Goal: Task Accomplishment & Management: Use online tool/utility

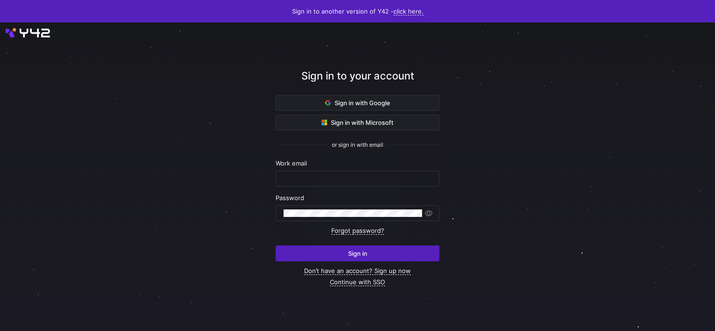
click at [73, 104] on div at bounding box center [357, 176] width 715 height 309
click at [331, 179] on input "text" at bounding box center [358, 178] width 148 height 7
click at [199, 240] on div at bounding box center [358, 177] width 644 height 278
click at [367, 281] on link "Continue with SSO" at bounding box center [357, 283] width 55 height 8
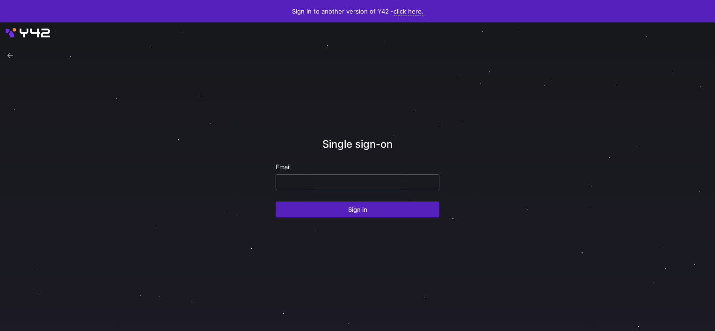
click at [311, 180] on input "email" at bounding box center [358, 182] width 148 height 7
type input "[PERSON_NAME][EMAIL_ADDRESS][DOMAIN_NAME]"
click at [276, 202] on button "Sign in" at bounding box center [358, 210] width 164 height 16
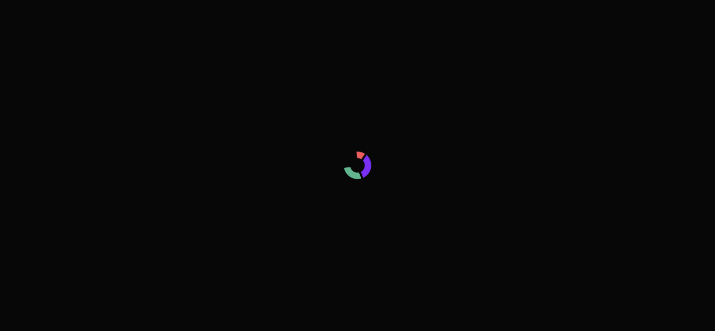
click at [25, 170] on div at bounding box center [357, 165] width 715 height 33
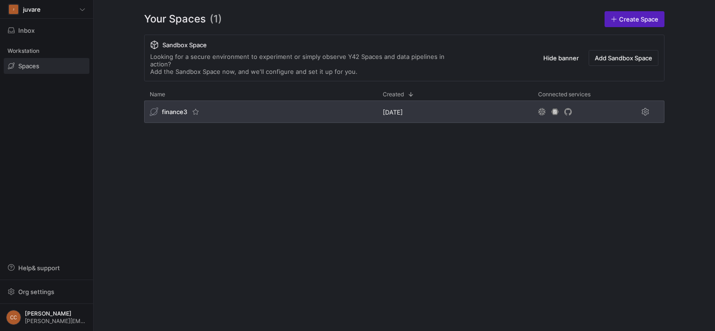
click at [182, 108] on span "finance3" at bounding box center [174, 111] width 25 height 7
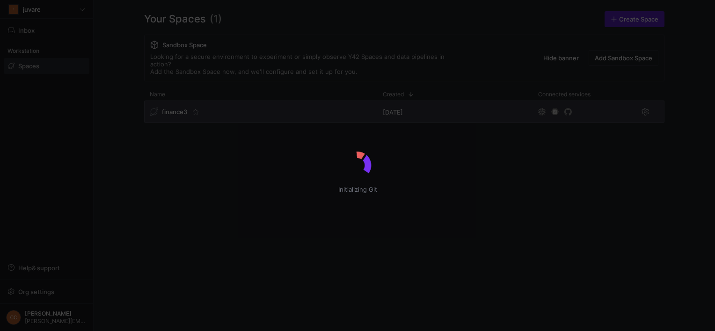
click at [170, 99] on div "Initializing Git" at bounding box center [357, 165] width 715 height 331
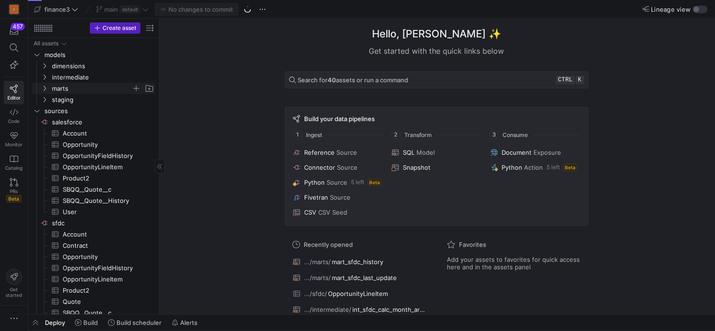
click at [44, 88] on icon "Press SPACE to select this row." at bounding box center [44, 89] width 7 height 6
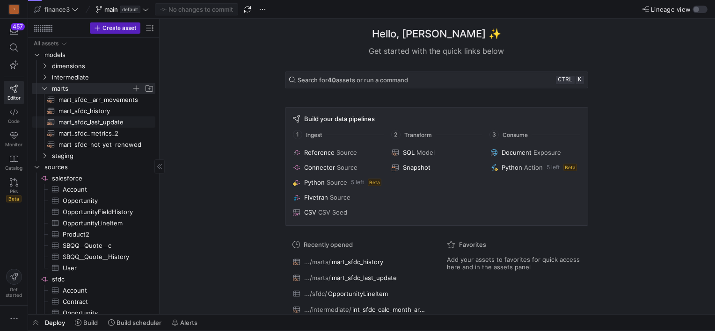
click at [90, 125] on span "mart_sfdc_last_update​​​​​​​​​​" at bounding box center [102, 122] width 86 height 11
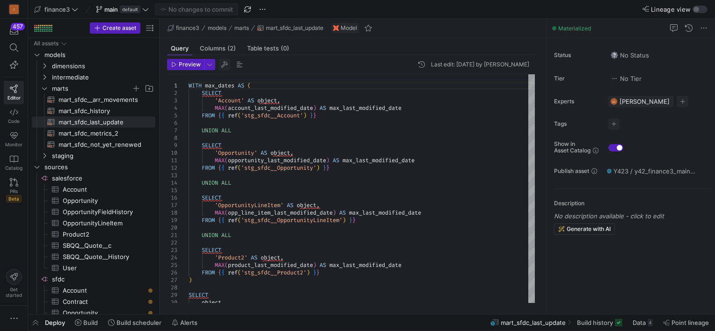
click at [226, 64] on span "button" at bounding box center [224, 64] width 11 height 11
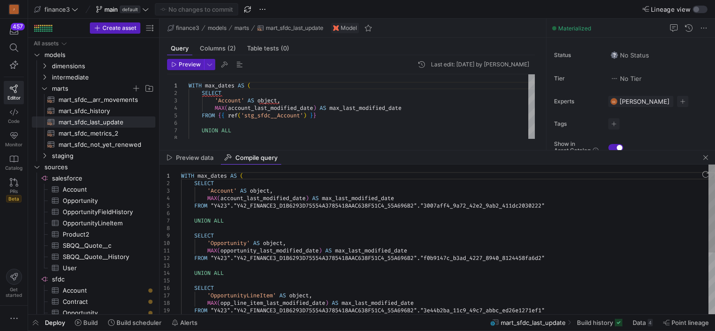
click at [323, 228] on div "WITH max_dates AS ( SELECT 'Account' AS object , MAX ( account_last_modified_da…" at bounding box center [448, 292] width 534 height 255
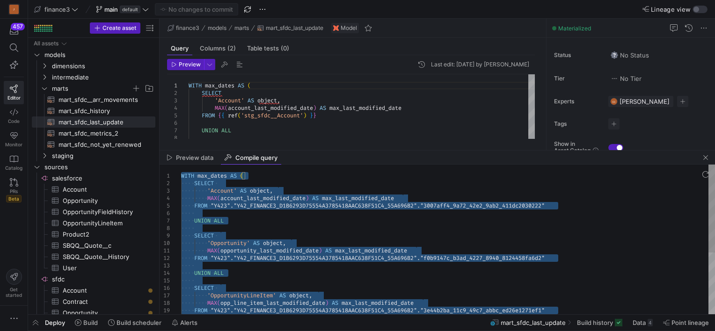
type textarea "WITH max_dates AS ( SELECT 'Account' AS object, MAX(account_last_modified_date)…"
click at [37, 323] on span "button" at bounding box center [35, 323] width 15 height 16
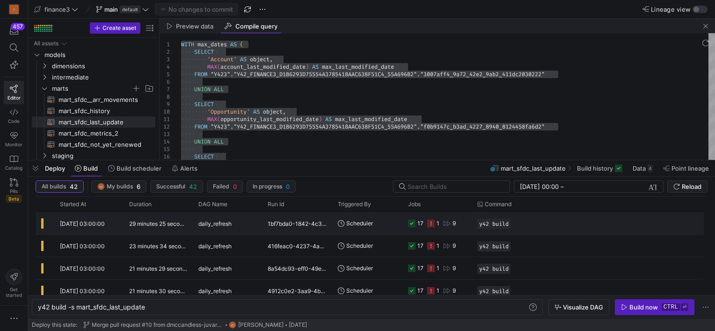
click at [433, 221] on icon at bounding box center [430, 223] width 7 height 7
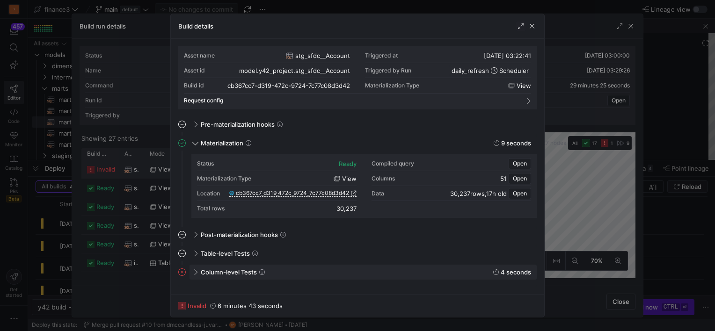
click at [216, 265] on div "Column-level Tests 4 seconds" at bounding box center [363, 272] width 347 height 15
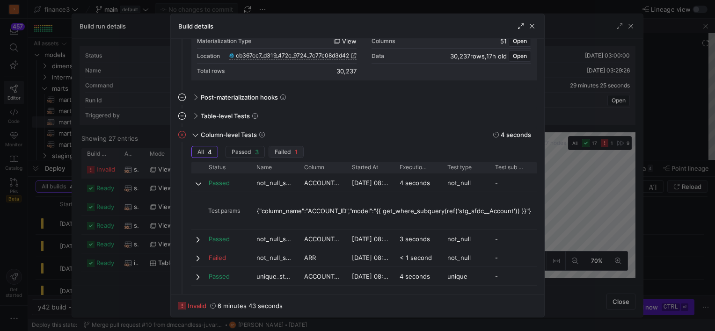
click at [285, 154] on span "Failed" at bounding box center [283, 152] width 16 height 7
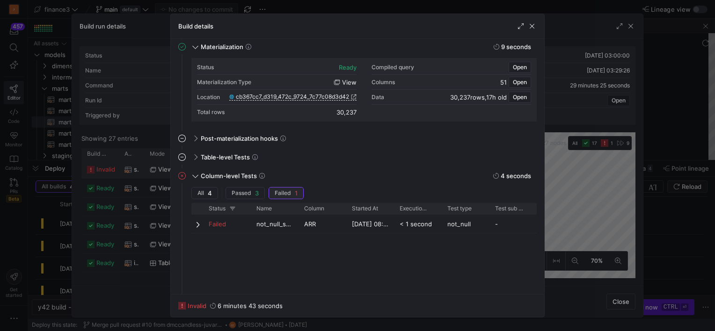
scroll to position [96, 0]
click at [269, 227] on span "not_null_stg_sfdc__Account_ARR" at bounding box center [275, 225] width 37 height 18
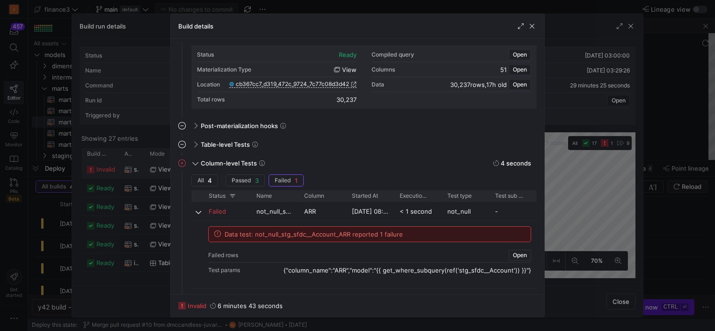
scroll to position [112, 0]
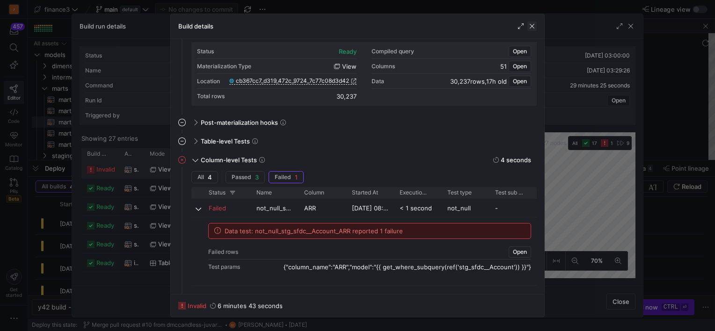
click at [535, 24] on span "button" at bounding box center [532, 26] width 9 height 9
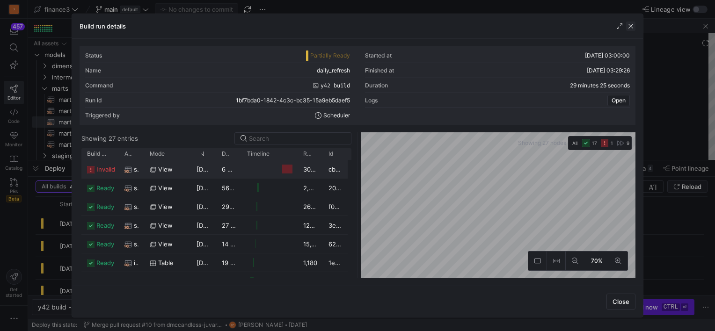
click at [635, 23] on span "button" at bounding box center [630, 26] width 9 height 9
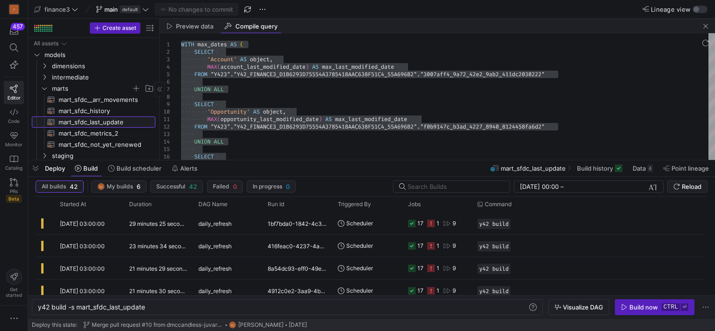
click at [90, 123] on span "mart_sfdc_last_update​​​​​​​​​​" at bounding box center [102, 122] width 86 height 11
click at [84, 169] on span "Build" at bounding box center [90, 168] width 15 height 7
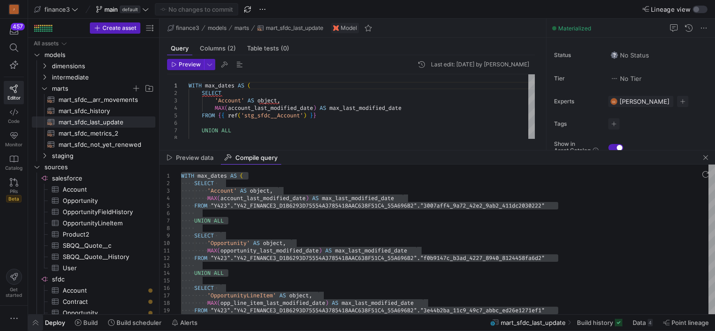
click at [38, 318] on span "button" at bounding box center [35, 323] width 15 height 16
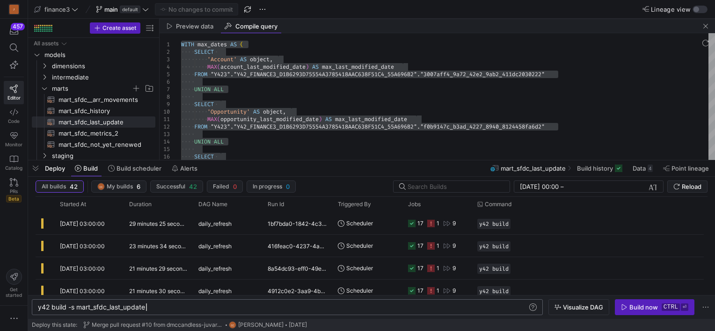
click at [174, 305] on div "y42 build -s mart_sfdc_last_update" at bounding box center [283, 307] width 491 height 7
click at [632, 309] on div "Build now" at bounding box center [644, 307] width 29 height 7
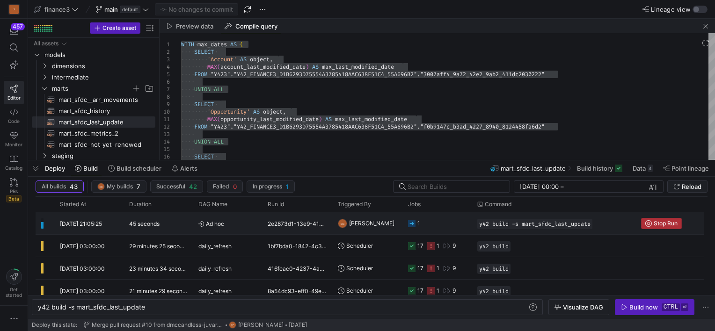
click at [659, 219] on span "Press SPACE to select this row." at bounding box center [662, 224] width 40 height 10
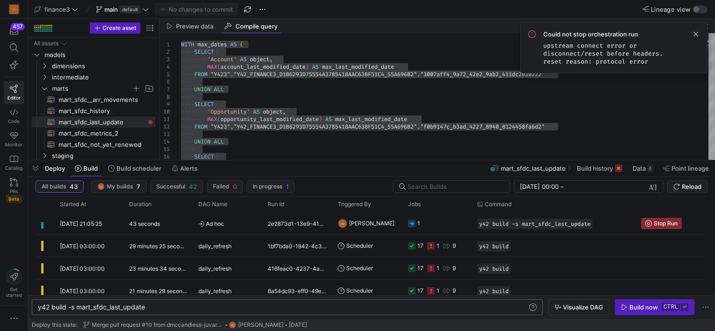
scroll to position [0, 108]
drag, startPoint x: 67, startPoint y: 309, endPoint x: 159, endPoint y: 310, distance: 91.3
click at [159, 310] on div "y42 build -s mart_sfdc_last_update" at bounding box center [283, 307] width 491 height 7
click at [36, 168] on span "button" at bounding box center [35, 169] width 15 height 16
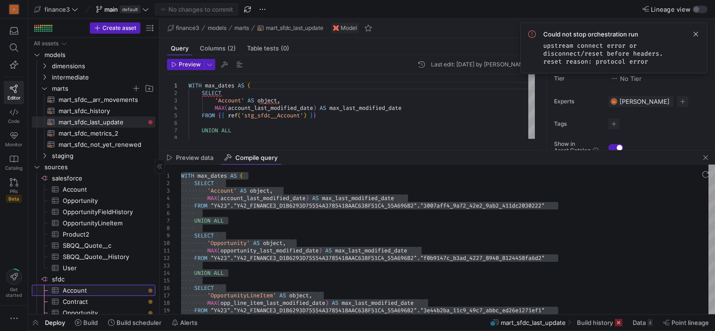
click at [87, 287] on span "Account​​​​​​​​​" at bounding box center [104, 291] width 82 height 11
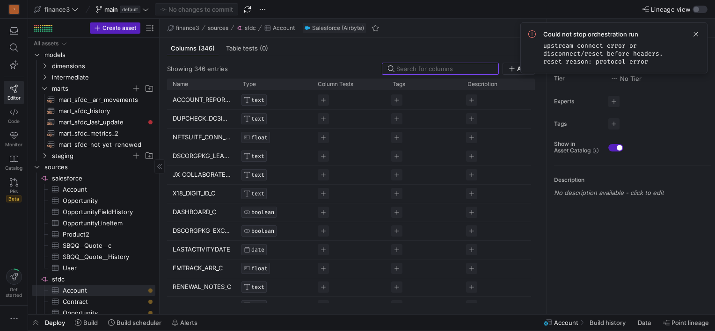
click at [244, 47] on span "Table tests (0)" at bounding box center [247, 48] width 42 height 6
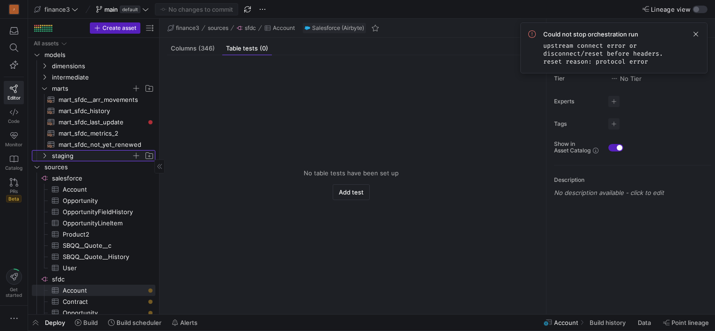
click at [57, 153] on span "staging" at bounding box center [92, 156] width 80 height 11
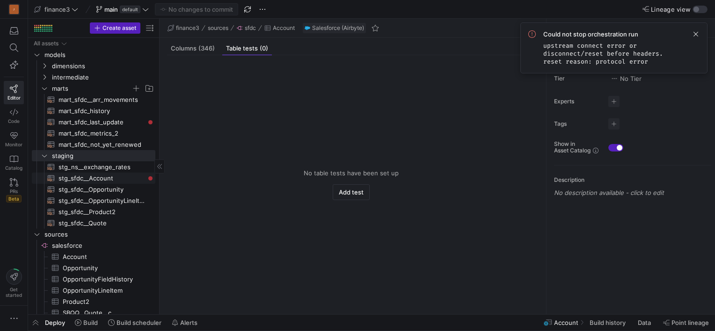
click at [96, 176] on span "stg_sfdc__Account​​​​​​​​​​" at bounding box center [102, 178] width 86 height 11
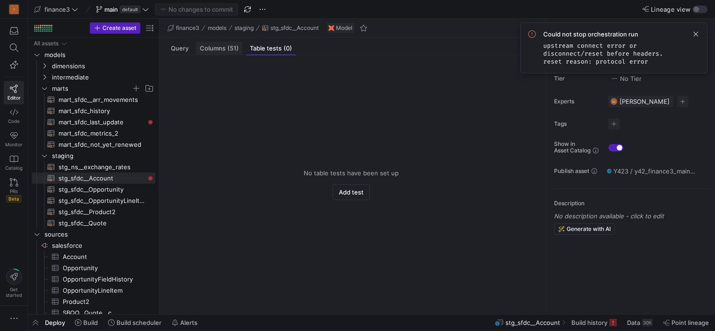
click at [231, 51] on span "(51)" at bounding box center [233, 48] width 11 height 6
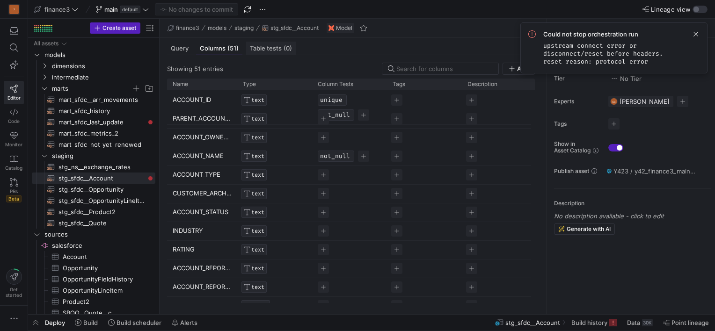
click at [279, 44] on div "Table tests (0)" at bounding box center [271, 49] width 50 height 14
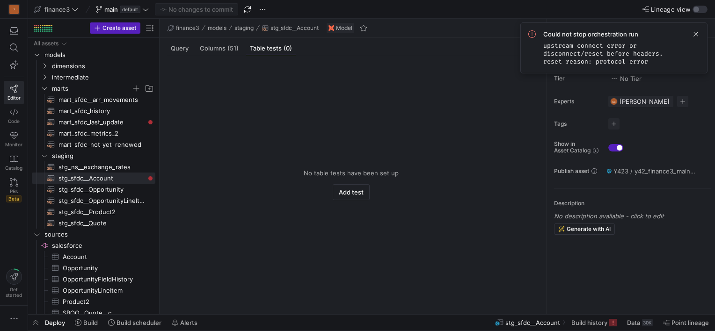
drag, startPoint x: 287, startPoint y: 84, endPoint x: 245, endPoint y: 76, distance: 42.5
click at [246, 76] on y42-empty-state "No table tests have been set up Add test" at bounding box center [351, 185] width 368 height 244
click at [697, 34] on span at bounding box center [696, 34] width 11 height 11
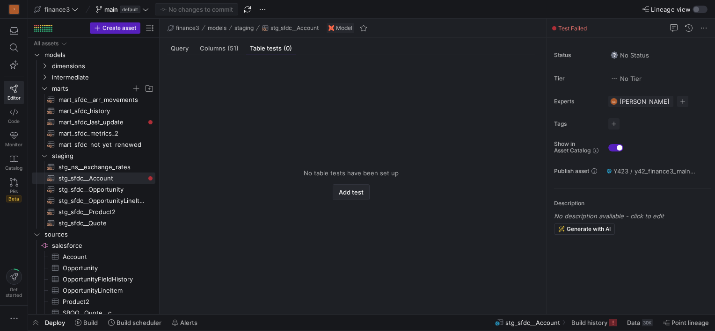
click at [346, 195] on span "Add test" at bounding box center [351, 192] width 25 height 7
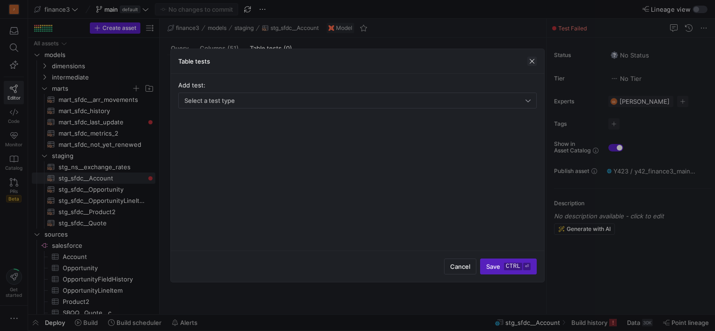
click at [536, 60] on span "button" at bounding box center [532, 61] width 9 height 9
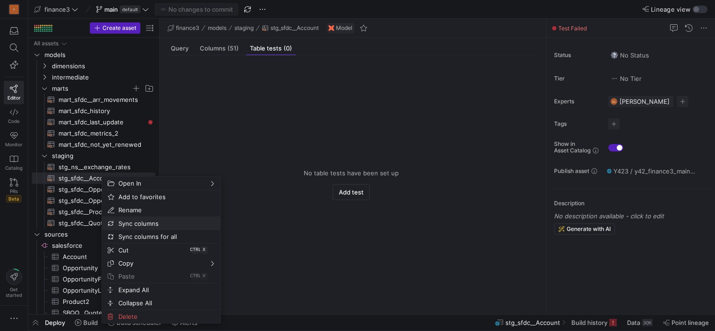
click at [148, 224] on span "Sync columns" at bounding box center [153, 223] width 77 height 13
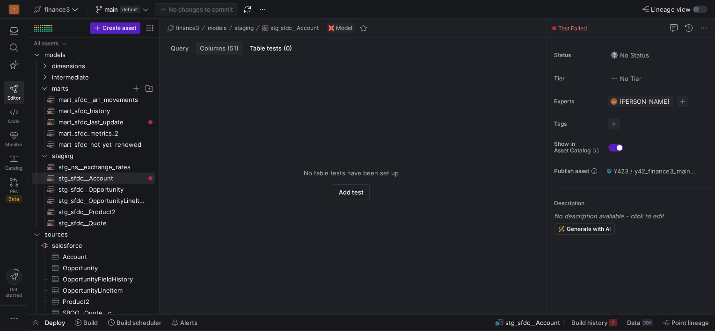
click at [229, 49] on span "(51)" at bounding box center [233, 48] width 11 height 6
click at [183, 48] on span "Query" at bounding box center [180, 48] width 18 height 6
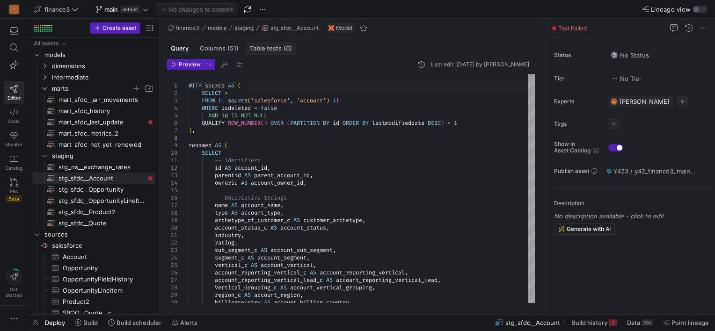
click at [270, 48] on span "Table tests (0)" at bounding box center [271, 48] width 42 height 6
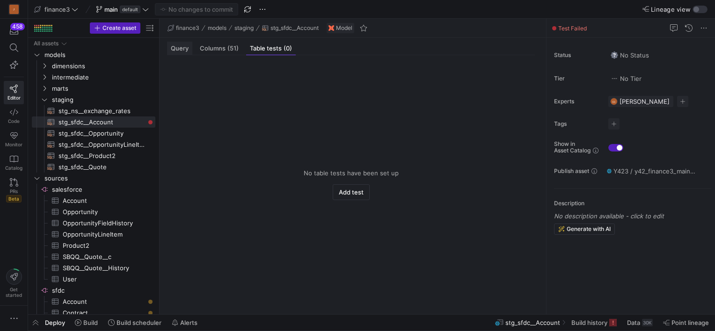
click at [182, 51] on span "Query" at bounding box center [180, 48] width 18 height 6
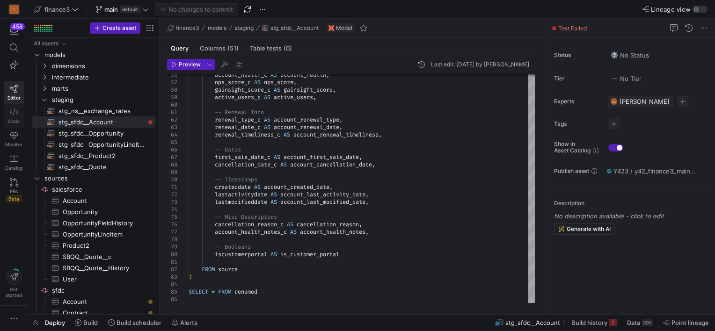
click at [9, 118] on span "Code" at bounding box center [14, 121] width 12 height 6
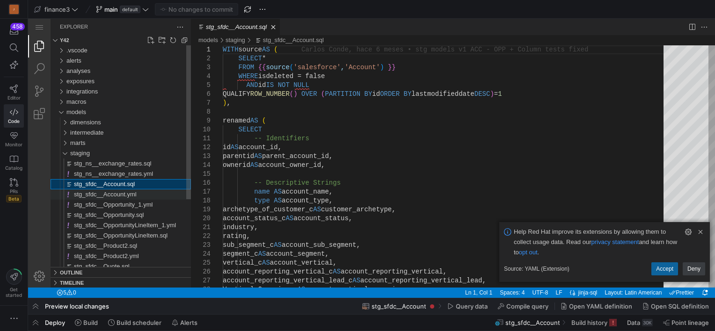
click at [129, 192] on span "stg_sfdc__Account.yml" at bounding box center [105, 194] width 63 height 7
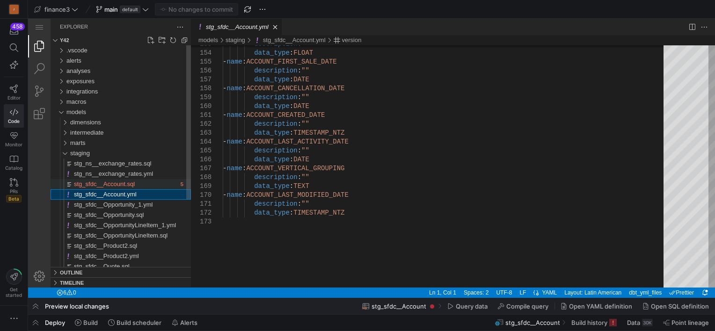
click at [105, 181] on span "stg_sfdc__Account.sql" at bounding box center [104, 184] width 61 height 7
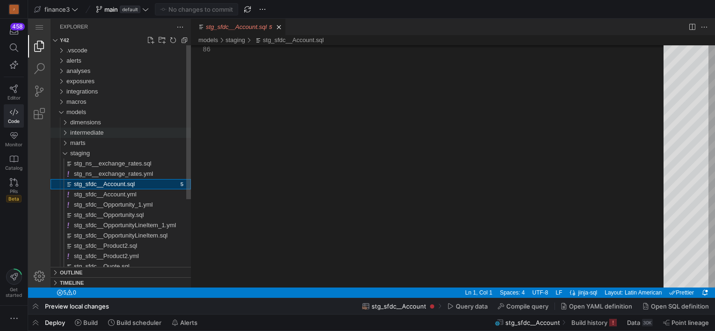
click at [66, 134] on div "intermediate" at bounding box center [63, 133] width 18 height 10
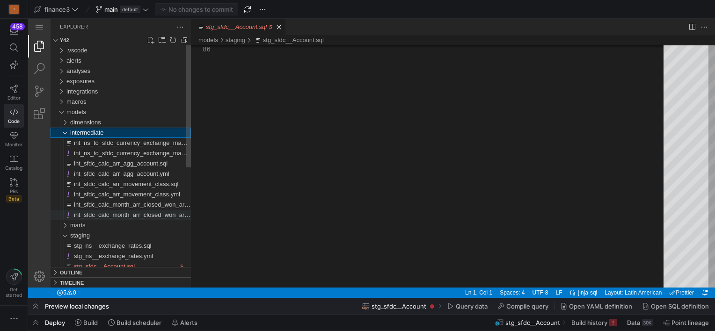
click at [137, 214] on span "int_sfdc_calc_month_arr_closed_won_arr_eligible.yml" at bounding box center [147, 215] width 146 height 7
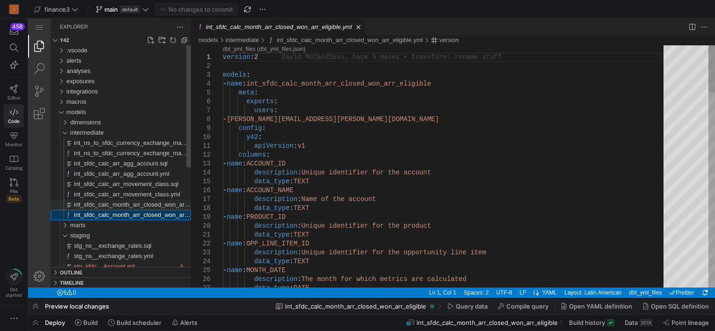
click at [133, 204] on span "int_sfdc_calc_month_arr_closed_won_arr_eligible.sql" at bounding box center [146, 204] width 145 height 7
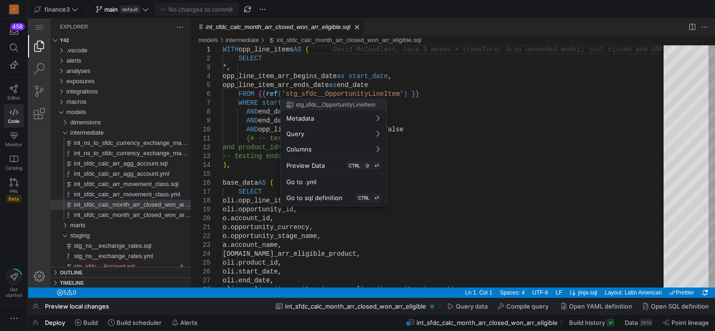
click at [466, 99] on div at bounding box center [357, 165] width 715 height 331
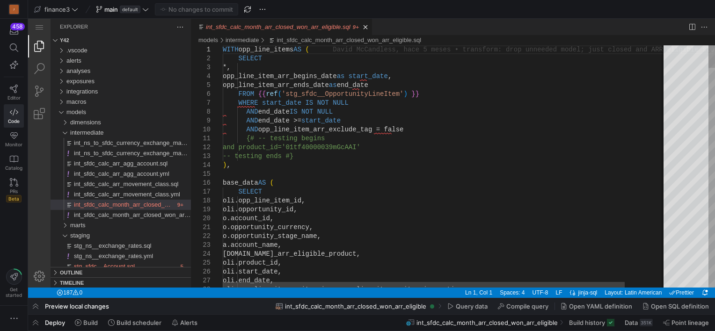
type textarea "{# -- testing begins and product_id='01tf40000039mGcAAI' -- testing ends #} ), …"
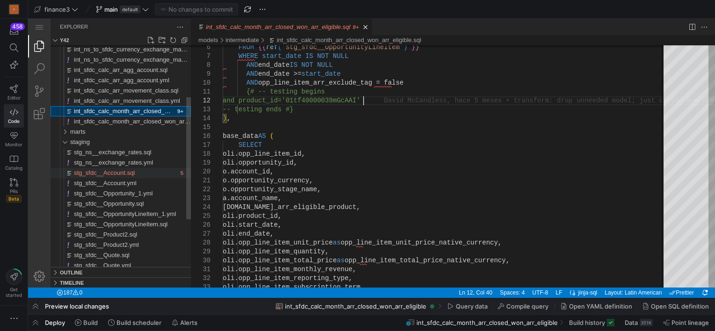
click at [107, 170] on span "stg_sfdc__Account.sql" at bounding box center [104, 172] width 61 height 7
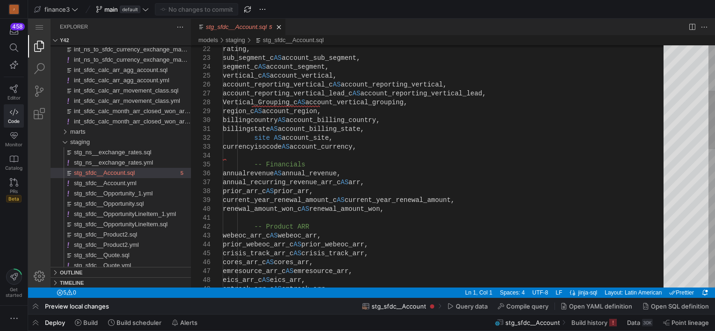
type textarea "billingstate AS account_billing_state, site AS account_site, currencyisocode AS…"
click at [274, 26] on link "Close (Ctrl+F4)" at bounding box center [278, 26] width 9 height 9
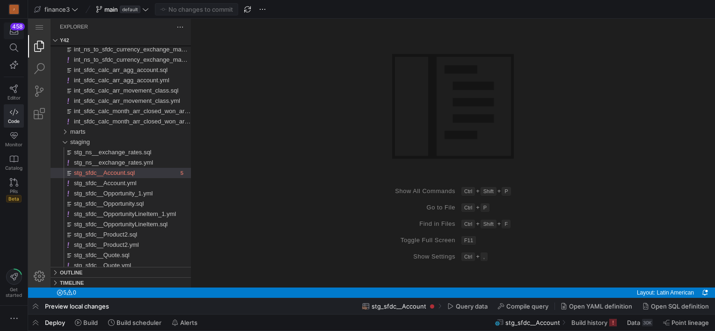
click at [11, 31] on icon "button" at bounding box center [14, 31] width 8 height 8
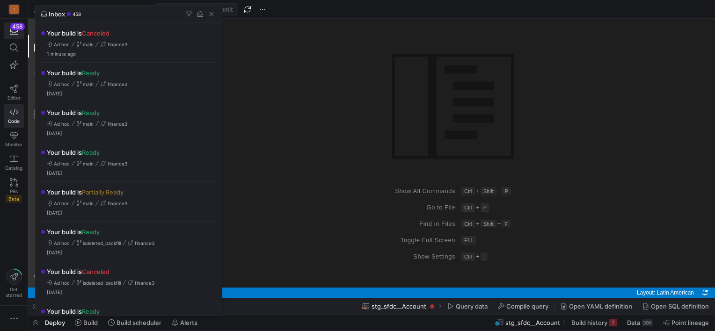
click at [13, 89] on div at bounding box center [357, 165] width 715 height 331
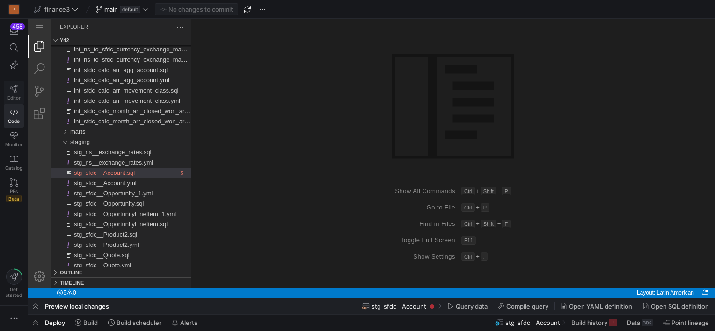
click at [13, 89] on icon at bounding box center [14, 89] width 8 height 8
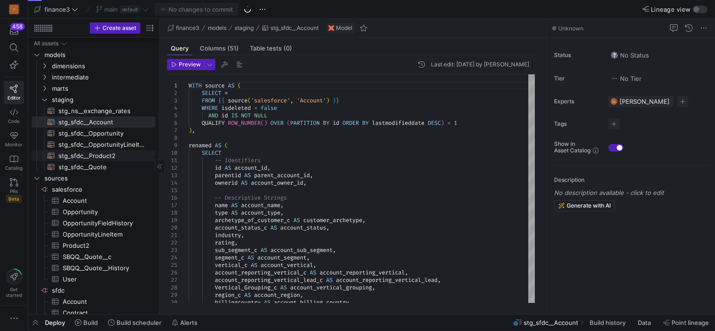
scroll to position [116, 0]
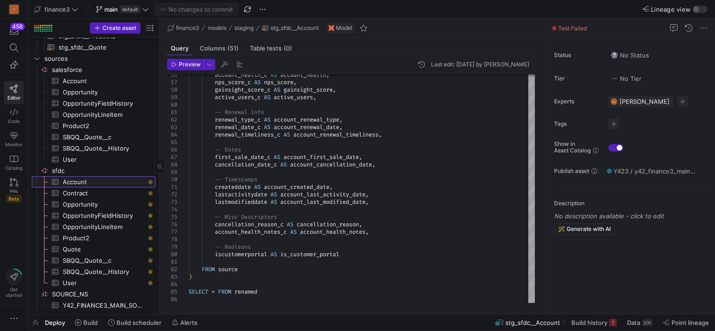
click at [83, 184] on span "Account​​​​​​​​​" at bounding box center [104, 182] width 82 height 11
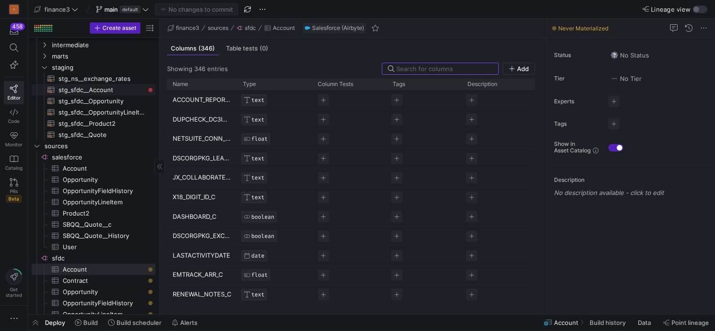
scroll to position [26, 0]
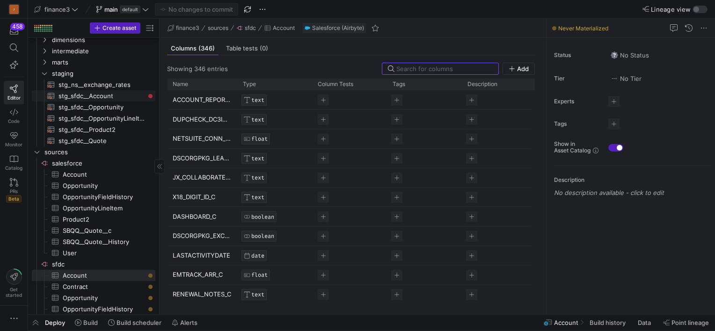
click at [87, 95] on span "stg_sfdc__Account​​​​​​​​​​" at bounding box center [102, 96] width 86 height 11
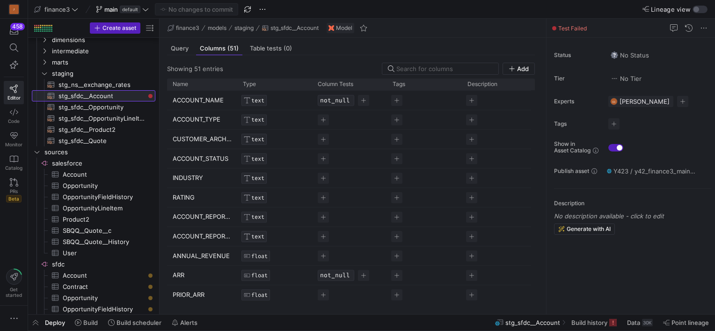
scroll to position [187, 0]
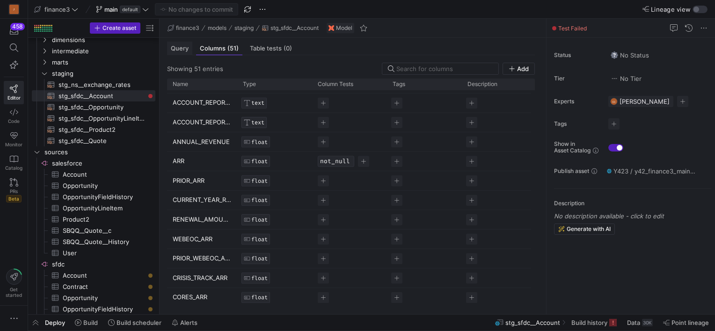
click at [186, 51] on span "Query" at bounding box center [180, 48] width 18 height 6
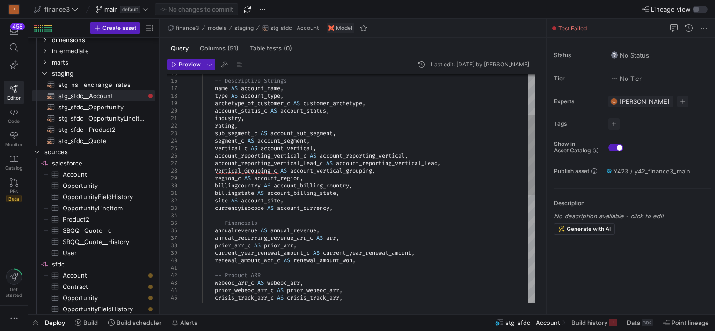
click at [265, 235] on div "annual_recurring_revenue_arr_c AS arr , prior_arr_c AS prior_arr , current_year…" at bounding box center [362, 283] width 346 height 652
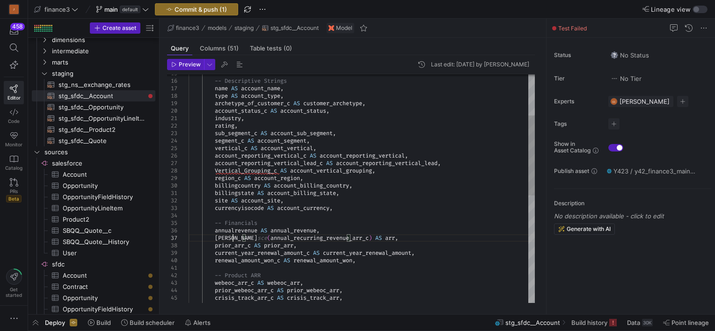
scroll to position [44, 43]
click at [348, 240] on div "coalesce ( annual_recurring_revenue_arr_c ) AS arr , prior_arr_c AS prior_arr ,…" at bounding box center [362, 283] width 346 height 652
click at [364, 222] on div "coalesce ( annual_recurring_revenue_arr_c , 0 ) AS arr , prior_arr_c AS prior_a…" at bounding box center [362, 283] width 346 height 652
type textarea "billingstate AS account_billing_state, site AS account_site, currencyisocode AS…"
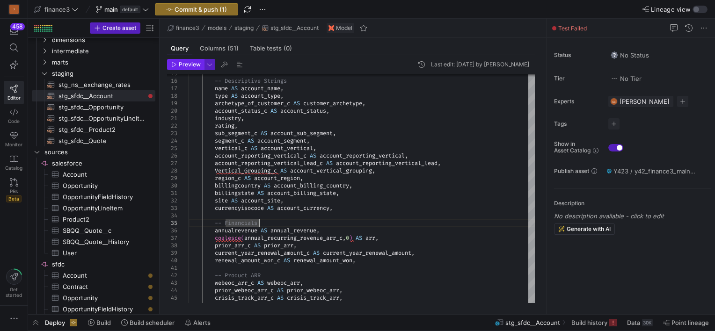
click at [179, 64] on span "Preview" at bounding box center [190, 64] width 22 height 7
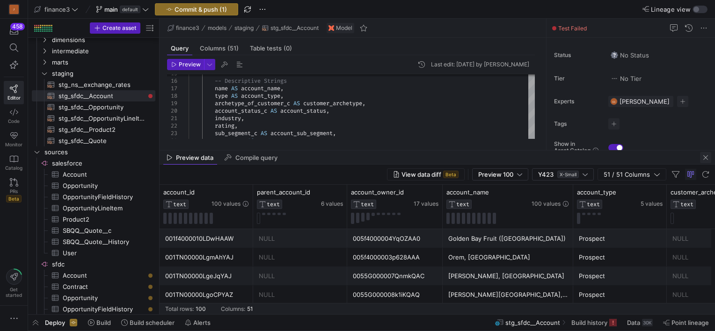
click at [707, 155] on span "button" at bounding box center [705, 157] width 11 height 11
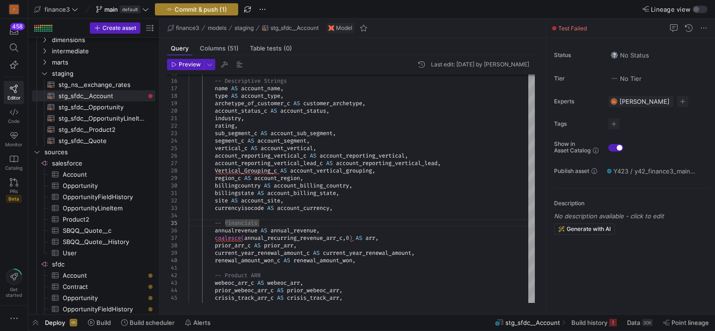
click at [197, 10] on span "Commit & push (1)" at bounding box center [201, 9] width 52 height 7
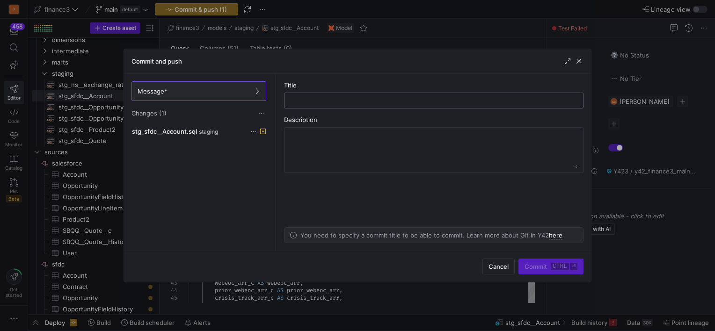
click at [304, 101] on input "text" at bounding box center [434, 100] width 284 height 7
type input "coalesce account arr"
click at [533, 264] on span "Commit ctrl ⏎" at bounding box center [551, 266] width 53 height 7
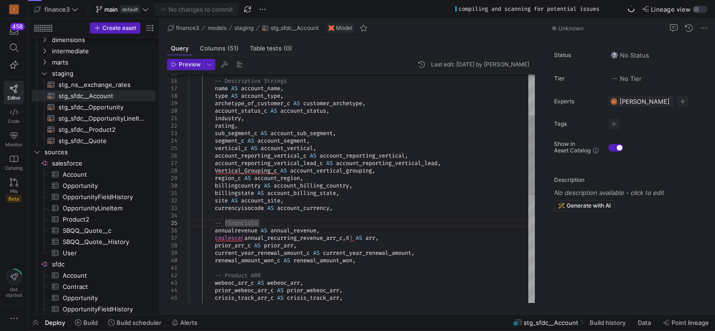
scroll to position [44, 70]
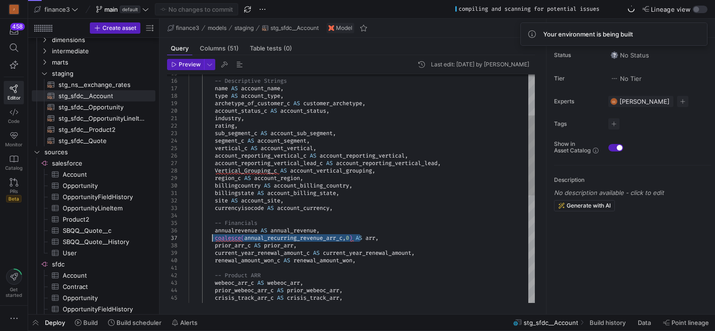
drag, startPoint x: 360, startPoint y: 237, endPoint x: 213, endPoint y: 237, distance: 146.1
click at [213, 237] on div "industry , rating , sub_segment_c AS account_sub_segment , segment_c AS account…" at bounding box center [362, 283] width 346 height 652
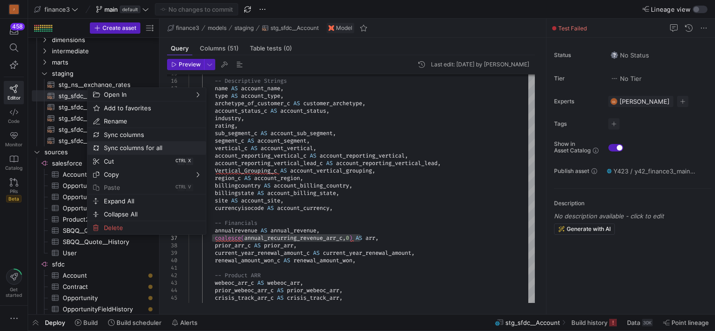
click at [129, 144] on span "Sync columns for all" at bounding box center [138, 147] width 77 height 13
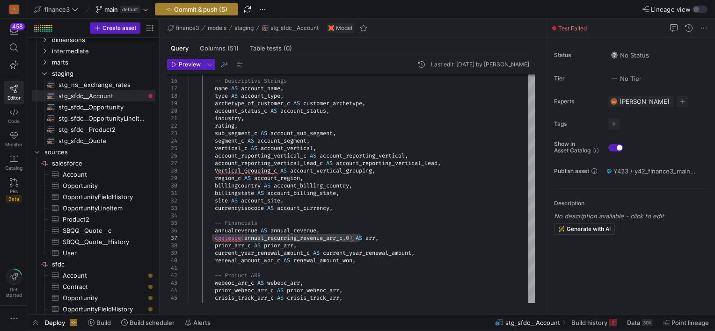
click at [195, 8] on span "Commit & push (5)" at bounding box center [200, 9] width 53 height 7
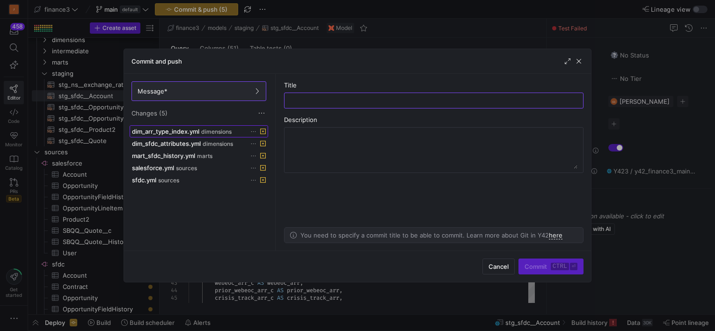
click at [173, 133] on span "dim_arr_type_index.yml" at bounding box center [165, 131] width 67 height 7
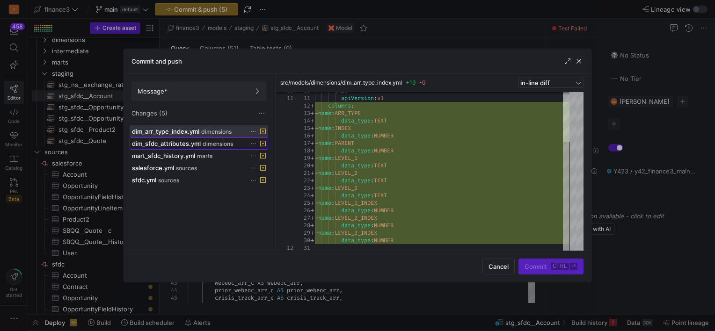
click at [166, 142] on span "dim_sfdc_attributes.yml" at bounding box center [166, 143] width 69 height 7
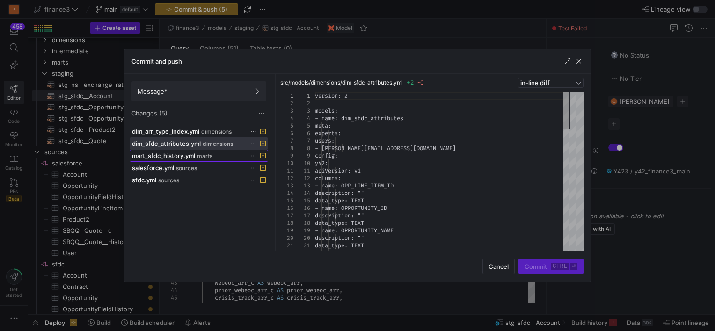
click at [170, 153] on span "mart_sfdc_history.yml" at bounding box center [163, 155] width 63 height 7
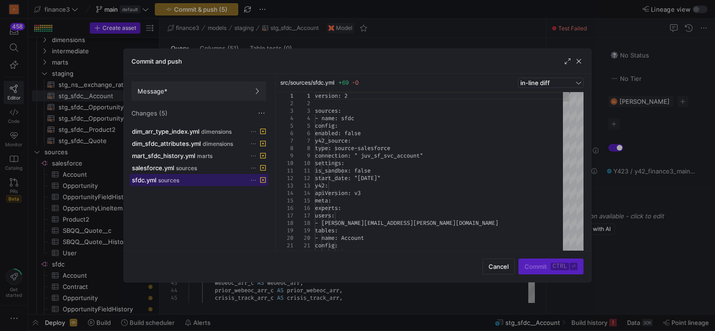
click at [170, 175] on span at bounding box center [199, 180] width 138 height 11
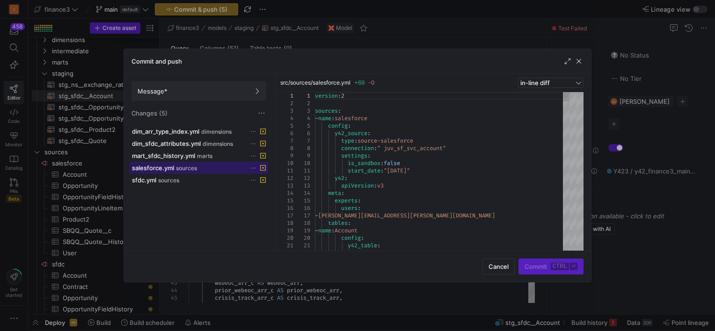
click at [169, 168] on span "salesforce.yml" at bounding box center [153, 167] width 42 height 7
click at [490, 268] on span "Cancel" at bounding box center [499, 266] width 20 height 7
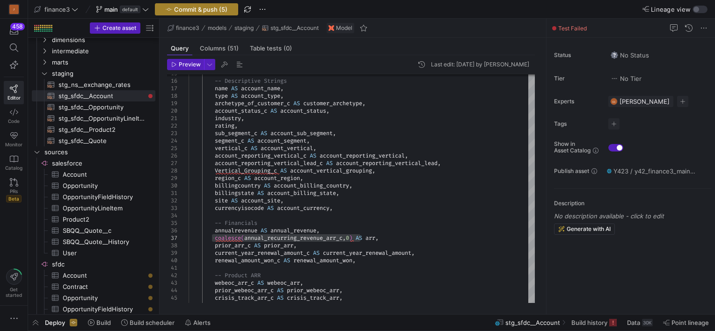
click at [225, 10] on span "Commit & push (5)" at bounding box center [200, 9] width 53 height 7
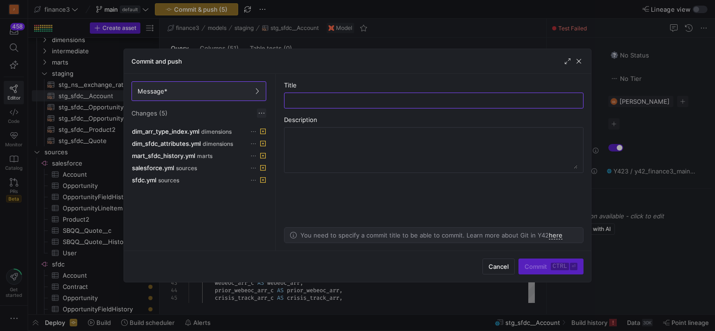
click at [263, 113] on span at bounding box center [261, 113] width 9 height 9
click at [275, 141] on span "Discard all changes" at bounding box center [295, 140] width 65 height 7
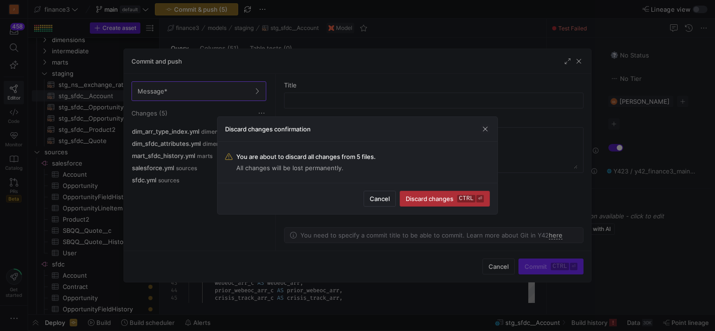
click at [419, 201] on span "Discard changes ctrl ⏎" at bounding box center [445, 198] width 78 height 7
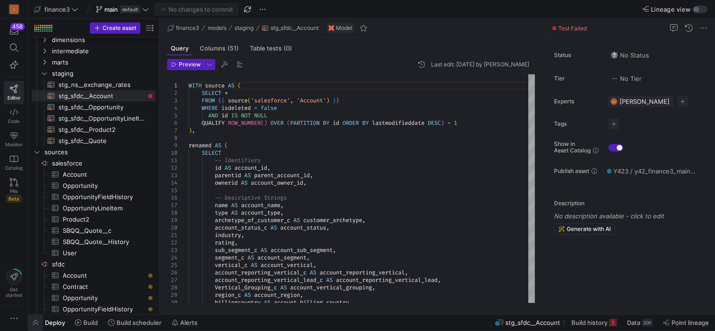
click at [37, 323] on span "button" at bounding box center [35, 323] width 15 height 16
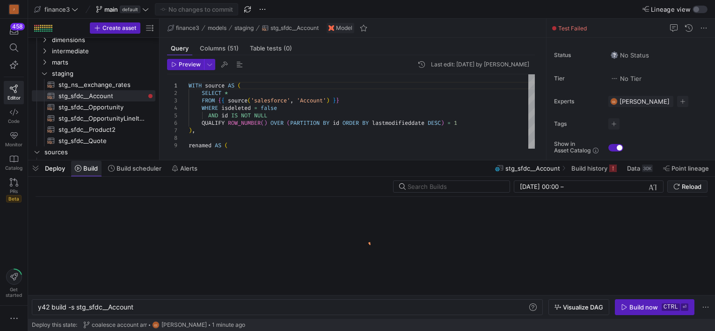
click at [85, 169] on span "Build" at bounding box center [90, 168] width 15 height 7
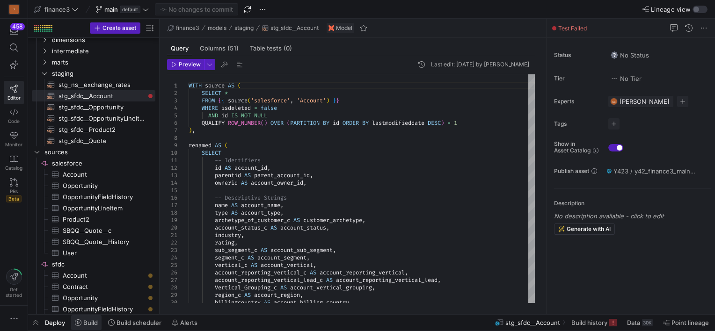
click at [80, 322] on icon at bounding box center [78, 323] width 7 height 7
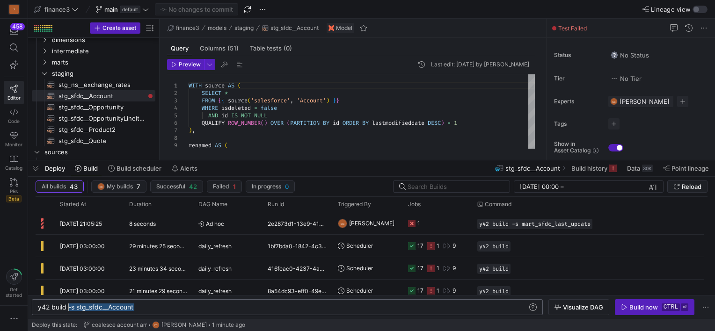
drag, startPoint x: 86, startPoint y: 306, endPoint x: 69, endPoint y: 307, distance: 16.9
click at [69, 307] on div "y42 build -s stg_sfdc__Account" at bounding box center [283, 307] width 491 height 7
type textarea "y42 build"
click at [638, 306] on div "Build now" at bounding box center [644, 307] width 29 height 7
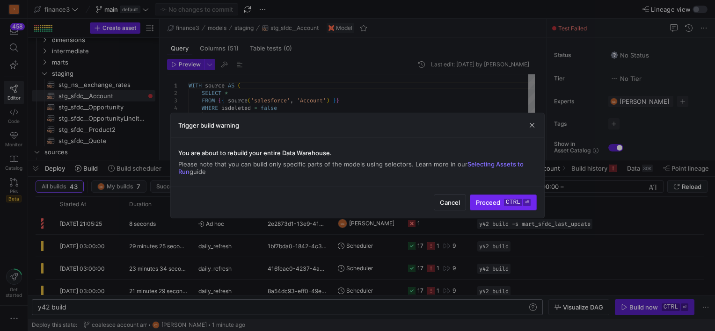
click at [488, 201] on span "Proceed ctrl ⏎" at bounding box center [503, 202] width 55 height 7
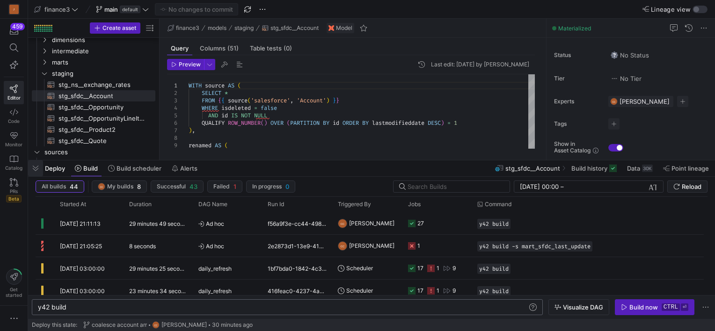
click at [38, 164] on span "button" at bounding box center [35, 169] width 15 height 16
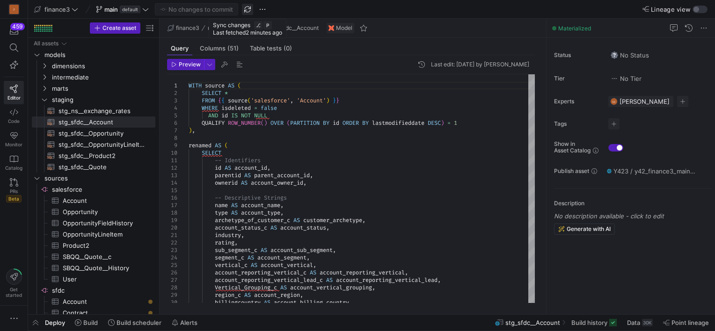
click at [249, 9] on span "button" at bounding box center [247, 9] width 11 height 11
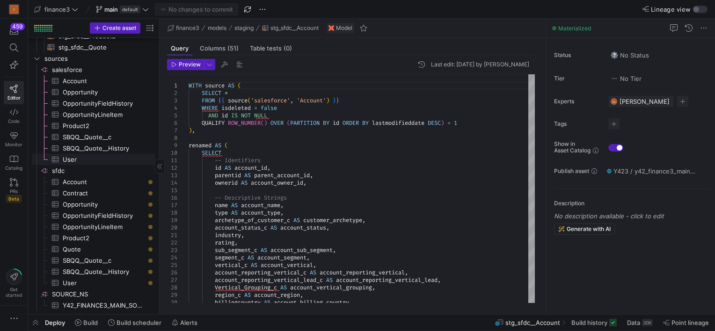
scroll to position [120, 0]
click at [37, 321] on span "button" at bounding box center [35, 323] width 15 height 16
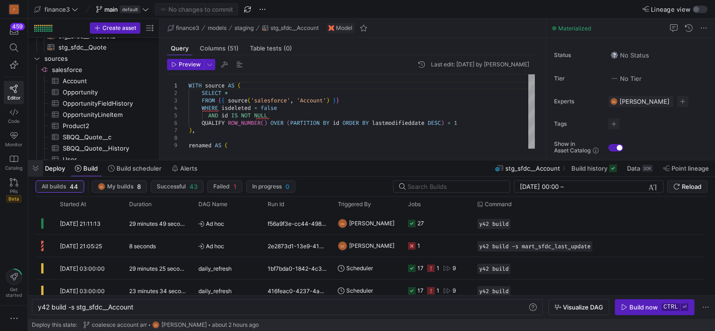
click at [34, 169] on span "button" at bounding box center [35, 169] width 15 height 16
